Goal: Task Accomplishment & Management: Use online tool/utility

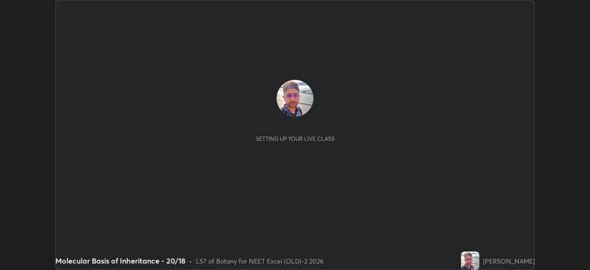
scroll to position [270, 590]
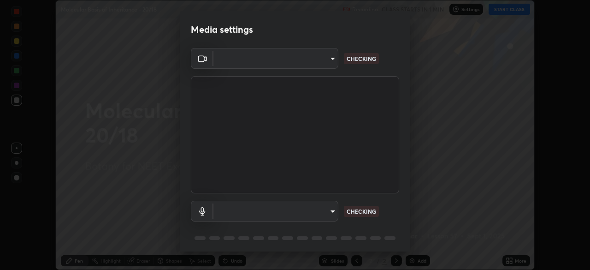
click at [314, 61] on body "Erase all Molecular Basis of Inheritance - 20/18 Recording CLASS STARTS IN 1 MI…" at bounding box center [295, 135] width 590 height 270
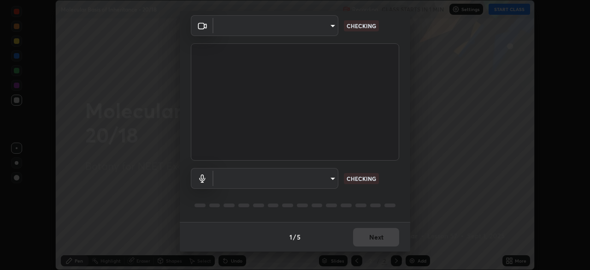
type input "0e50365916b658242f783ed4648cb329f585d10cba28352488c27cd343db3185"
type input "default"
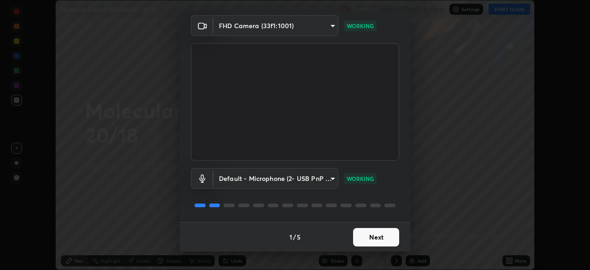
click at [376, 239] on button "Next" at bounding box center [376, 237] width 46 height 18
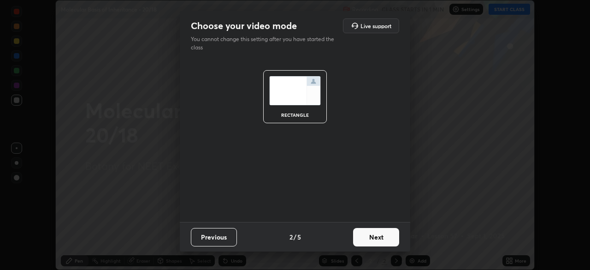
click at [385, 241] on button "Next" at bounding box center [376, 237] width 46 height 18
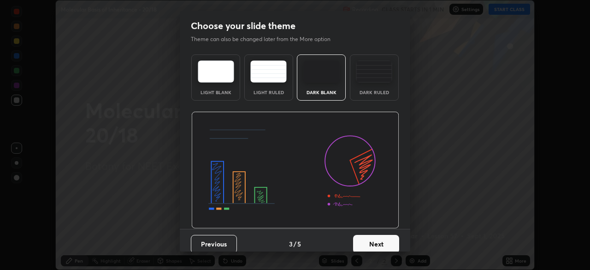
click at [391, 242] on button "Next" at bounding box center [376, 244] width 46 height 18
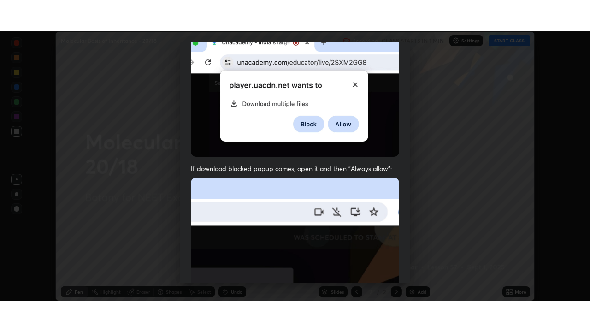
scroll to position [221, 0]
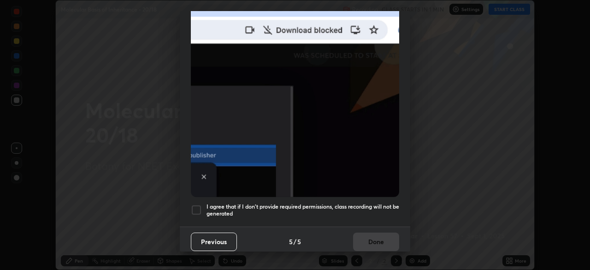
click at [201, 206] on div at bounding box center [196, 209] width 11 height 11
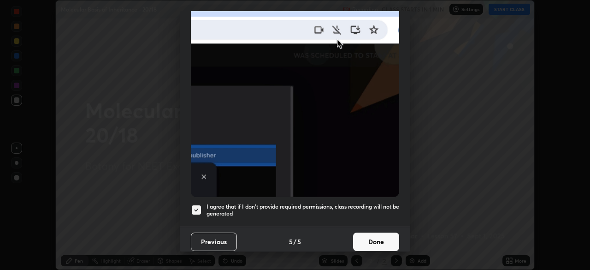
click at [376, 240] on button "Done" at bounding box center [376, 241] width 46 height 18
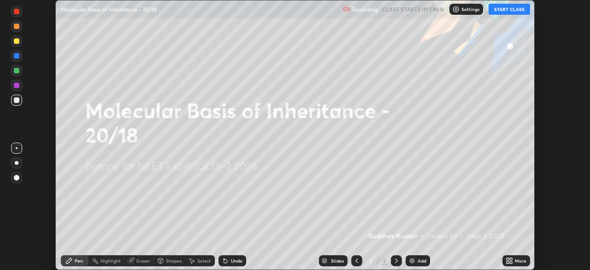
click at [513, 264] on icon at bounding box center [509, 260] width 7 height 7
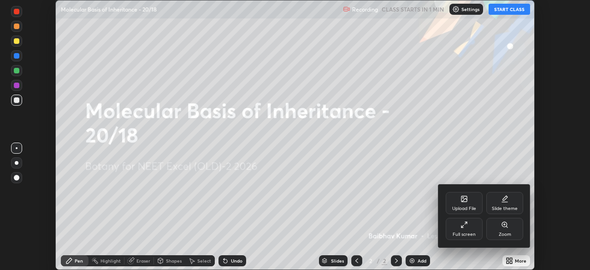
click at [465, 232] on div "Full screen" at bounding box center [464, 234] width 23 height 5
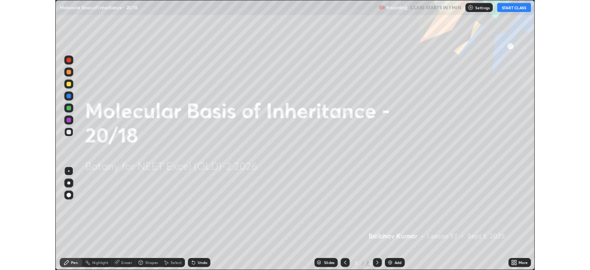
scroll to position [332, 590]
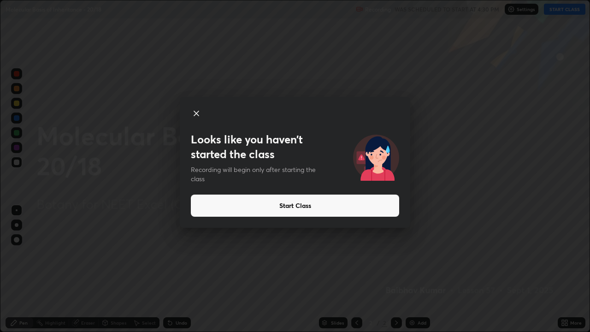
click at [320, 204] on button "Start Class" at bounding box center [295, 206] width 208 height 22
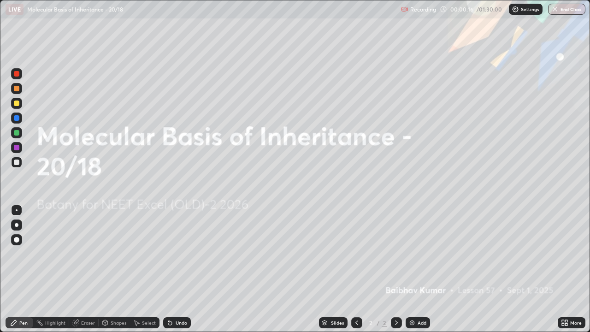
click at [566, 269] on icon at bounding box center [564, 322] width 7 height 7
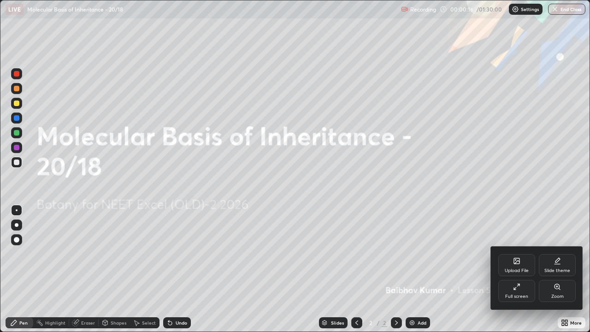
click at [521, 269] on div "Full screen" at bounding box center [516, 296] width 23 height 5
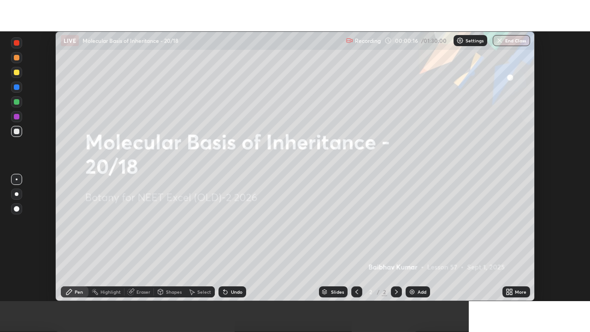
scroll to position [45839, 45518]
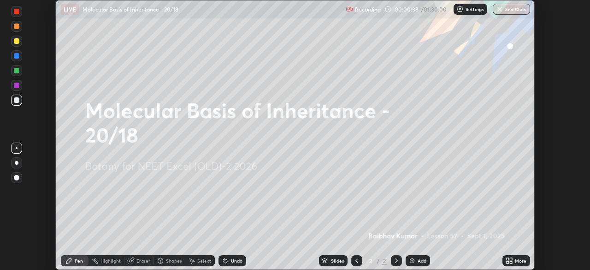
click at [516, 260] on div "More" at bounding box center [521, 260] width 12 height 5
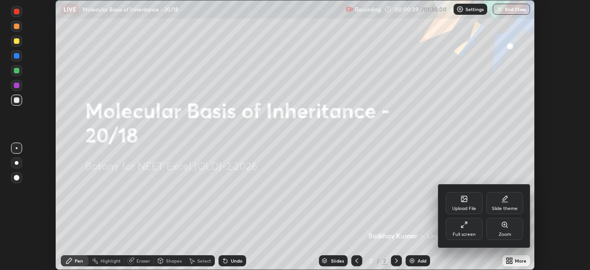
click at [469, 230] on div "Full screen" at bounding box center [464, 229] width 37 height 22
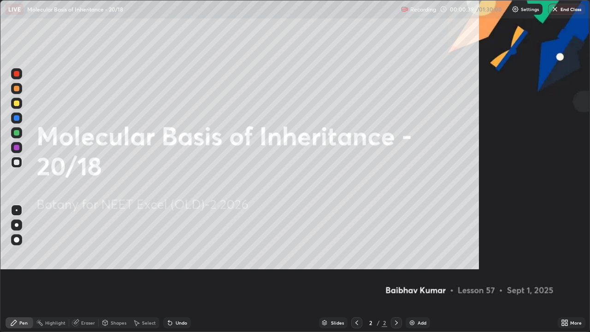
scroll to position [332, 590]
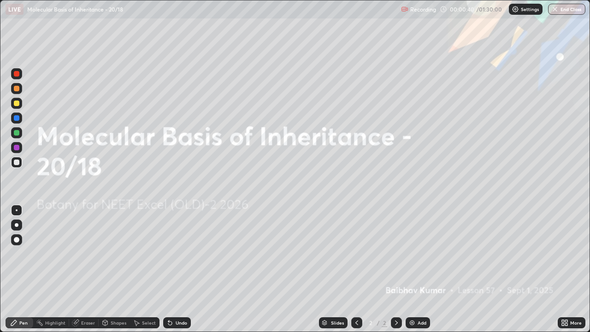
click at [524, 12] on p "Settings" at bounding box center [530, 9] width 18 height 5
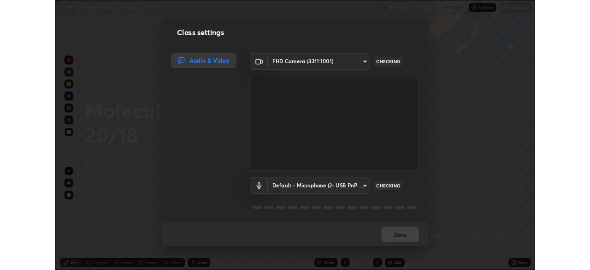
scroll to position [1, 0]
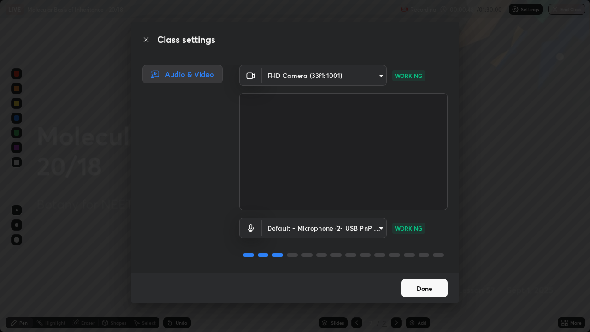
click at [422, 269] on button "Done" at bounding box center [425, 288] width 46 height 18
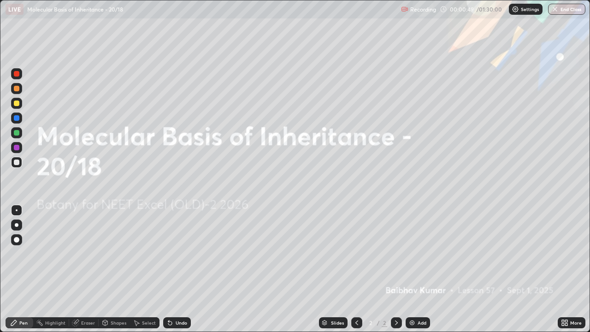
click at [567, 269] on icon at bounding box center [566, 324] width 2 height 2
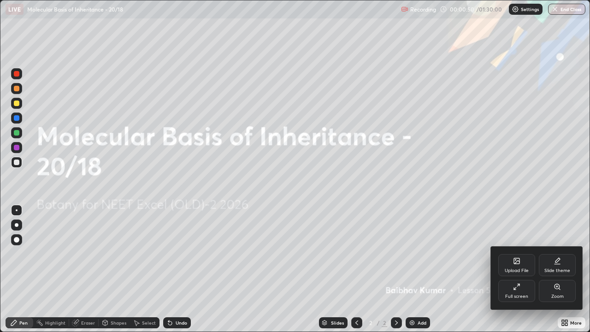
click at [516, 269] on div "Full screen" at bounding box center [516, 291] width 37 height 22
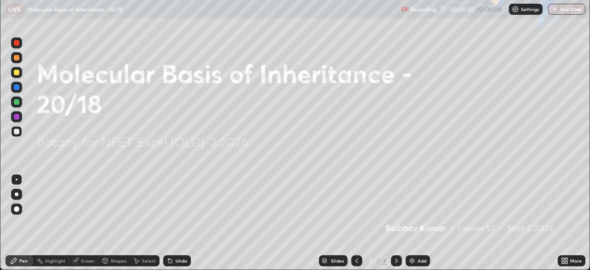
scroll to position [45839, 45518]
